Goal: Task Accomplishment & Management: Complete application form

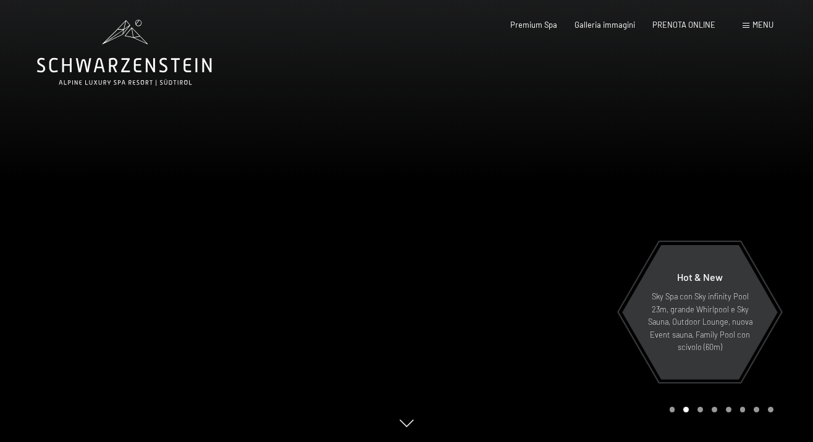
click at [760, 28] on span "Menu" at bounding box center [763, 25] width 21 height 10
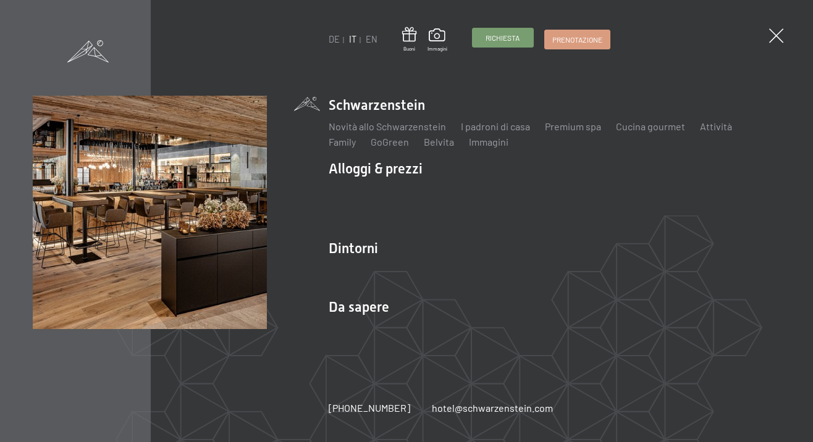
click at [499, 44] on link "Richiesta" at bounding box center [503, 37] width 61 height 19
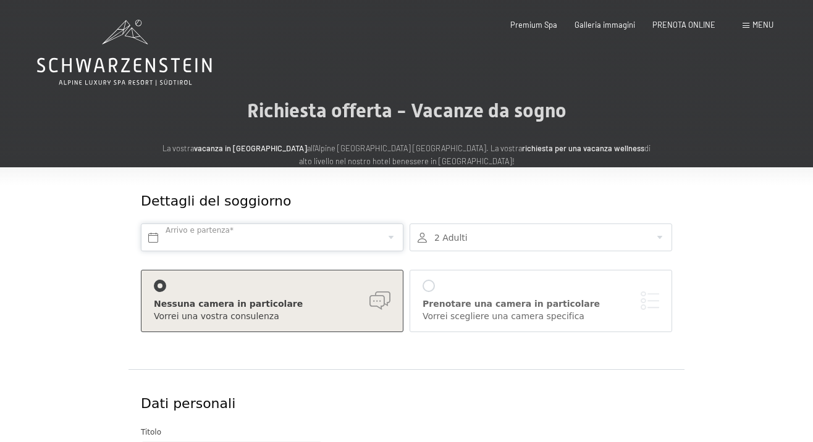
click at [280, 237] on input "text" at bounding box center [272, 238] width 263 height 28
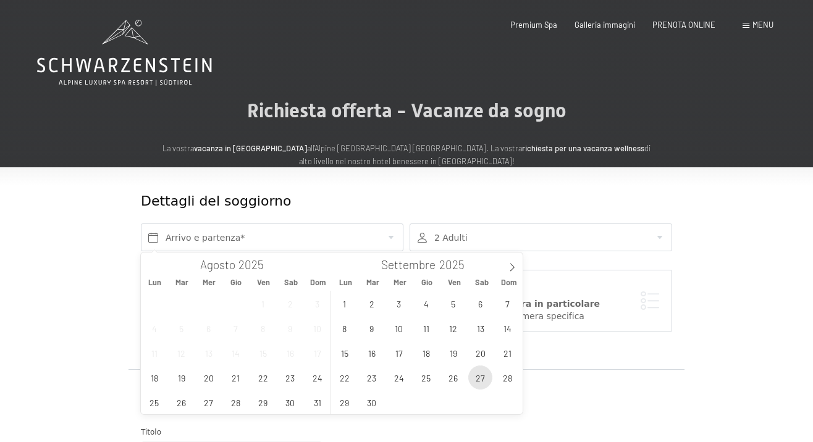
click at [481, 380] on span "27" at bounding box center [480, 378] width 24 height 24
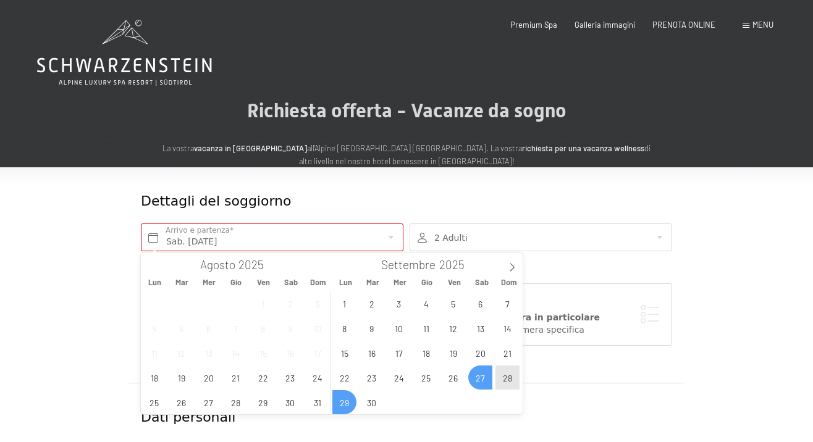
click at [344, 396] on span "29" at bounding box center [344, 403] width 24 height 24
type input "Sab. 27/09/2025 - Lun. 29/09/2025"
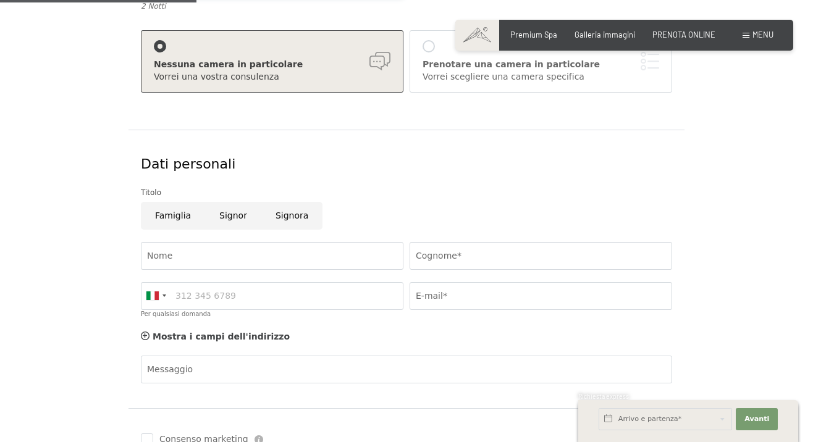
scroll to position [263, 0]
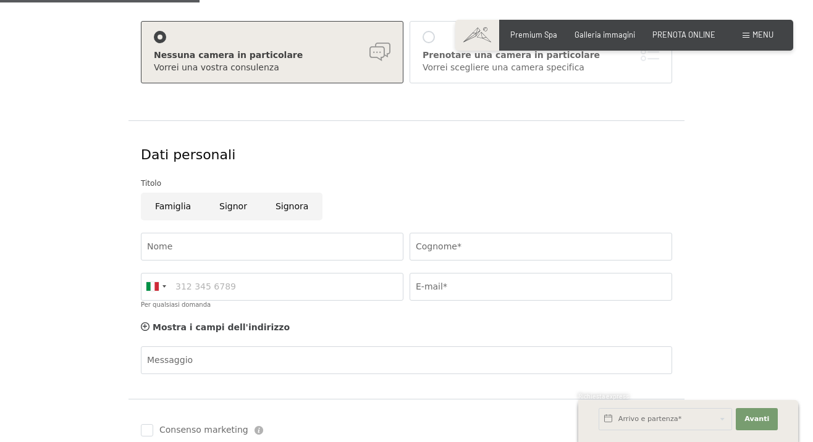
click at [228, 205] on input "Signor" at bounding box center [233, 207] width 56 height 28
radio input "true"
click at [219, 255] on input "Nome" at bounding box center [272, 247] width 263 height 28
click at [449, 251] on input "Cognome*" at bounding box center [541, 247] width 263 height 28
type input "Barzaghi"
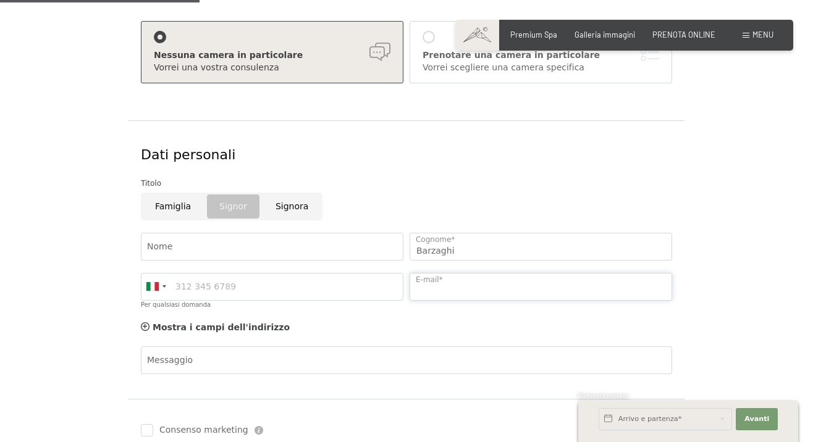
click at [492, 296] on input "E-mail*" at bounding box center [541, 287] width 263 height 28
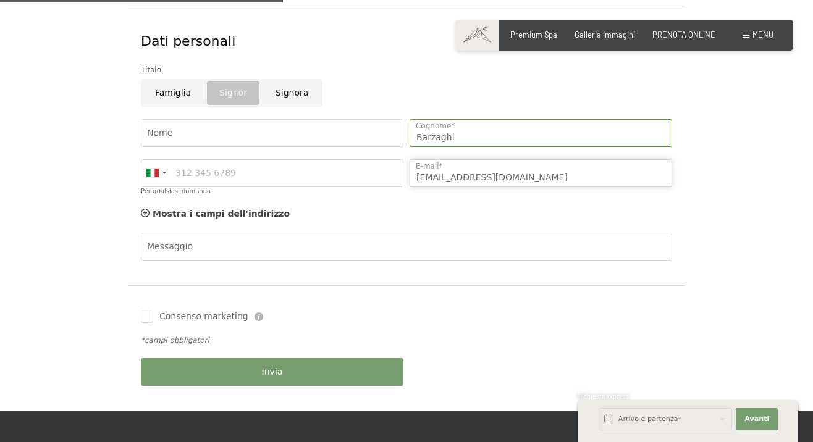
scroll to position [396, 0]
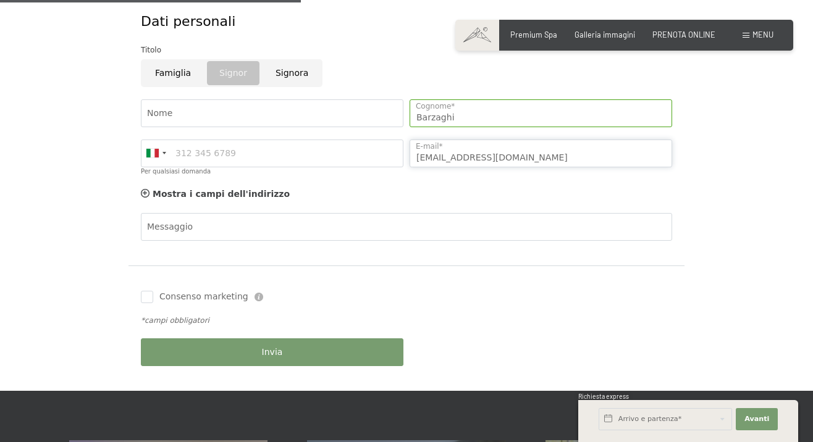
type input "paolobarzaghi92@gmail.com"
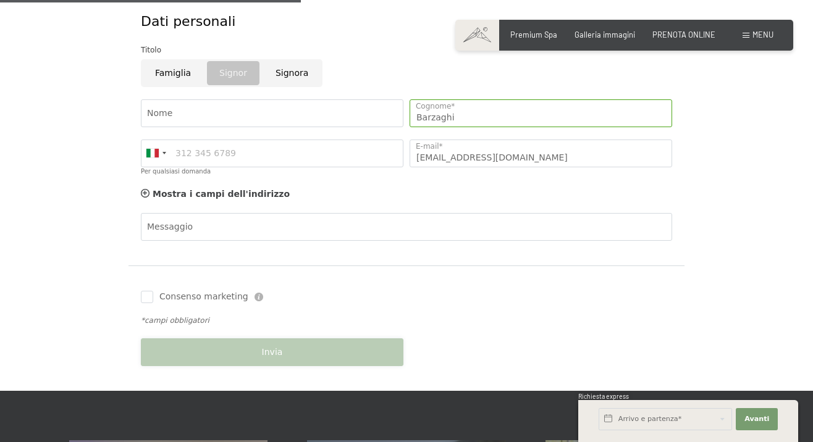
click at [247, 361] on button "Invia" at bounding box center [272, 353] width 263 height 28
